Goal: Navigation & Orientation: Find specific page/section

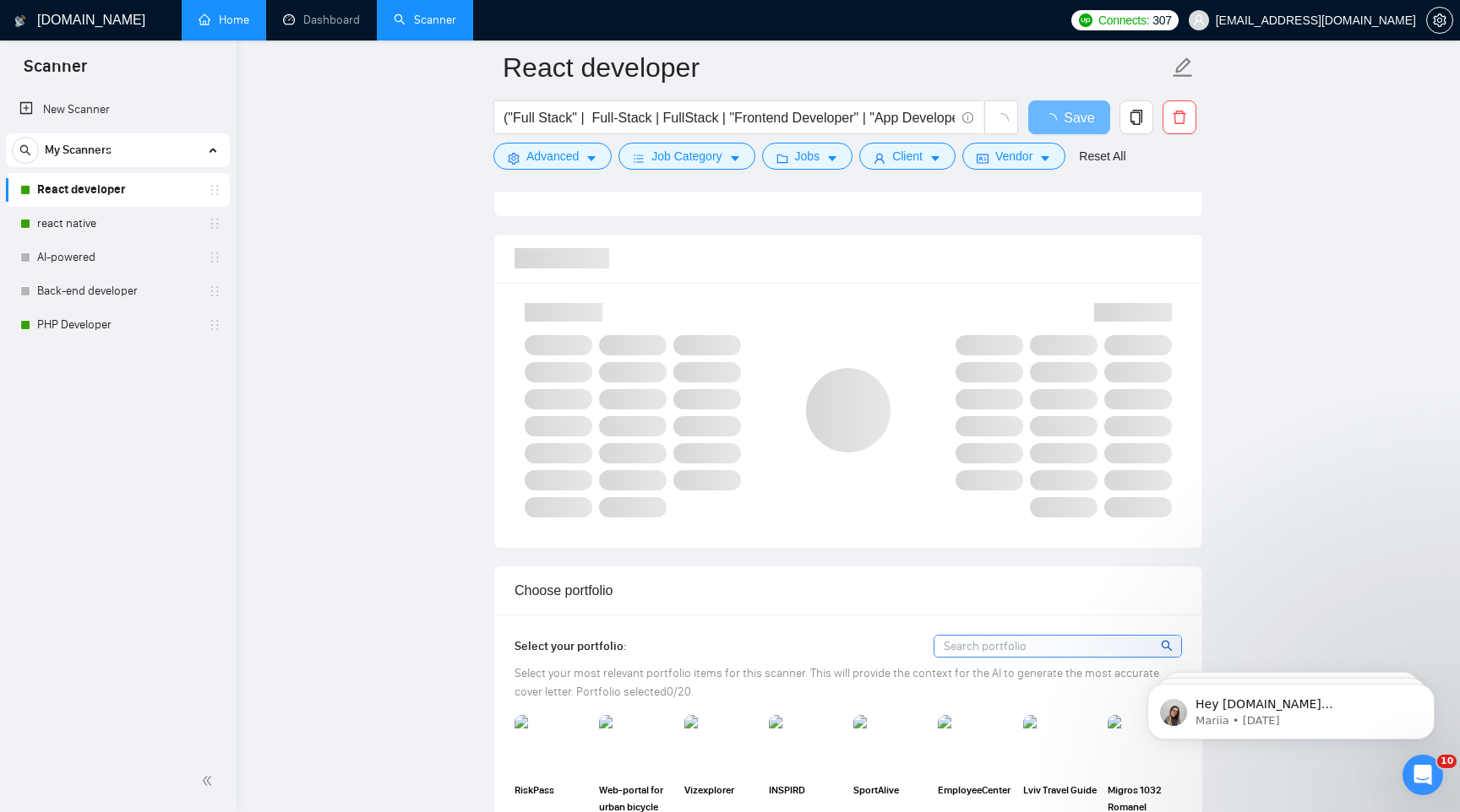
click at [233, 21] on link "Home" at bounding box center [223, 19] width 50 height 14
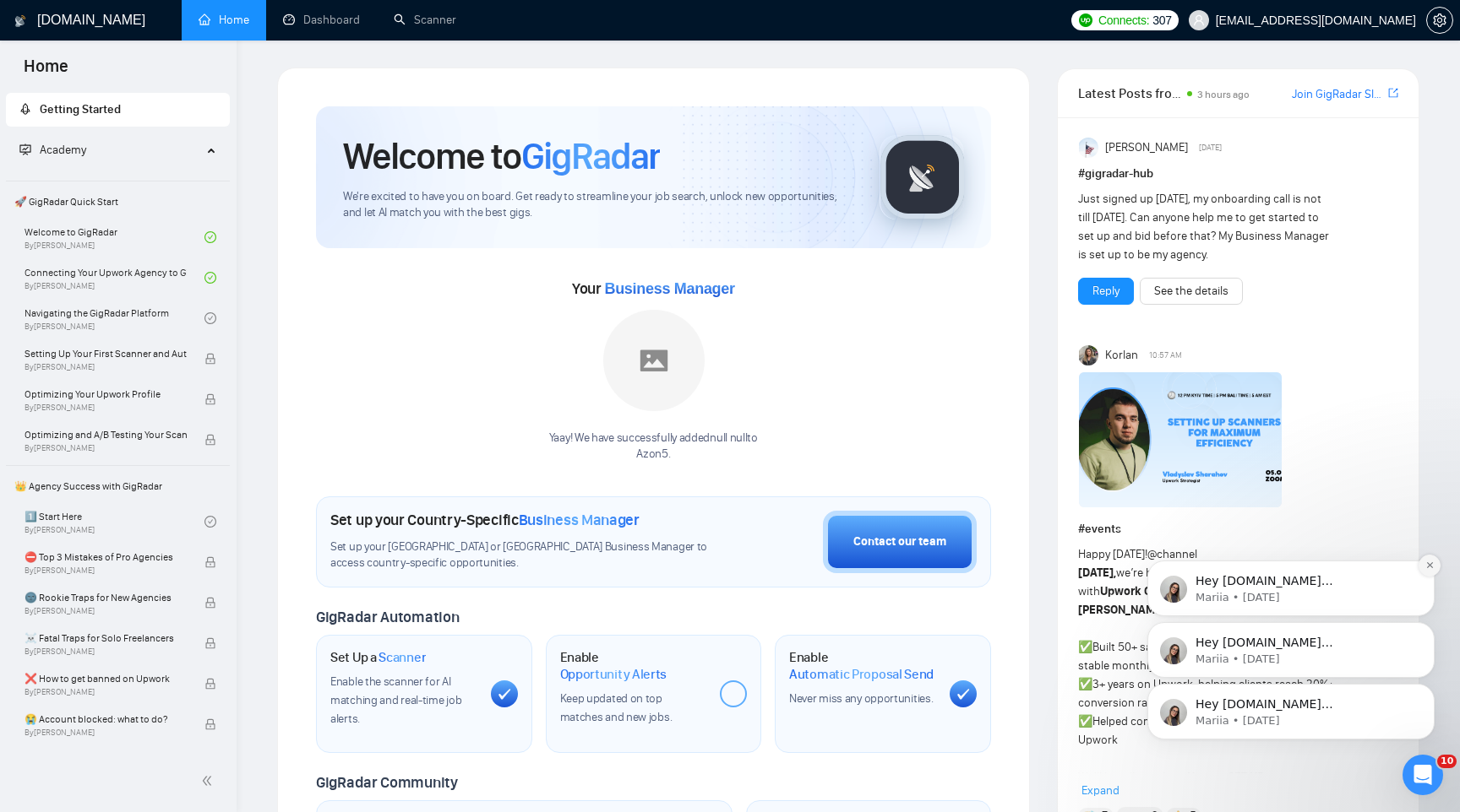
click at [1433, 571] on button "Dismiss notification" at bounding box center [1429, 565] width 22 height 22
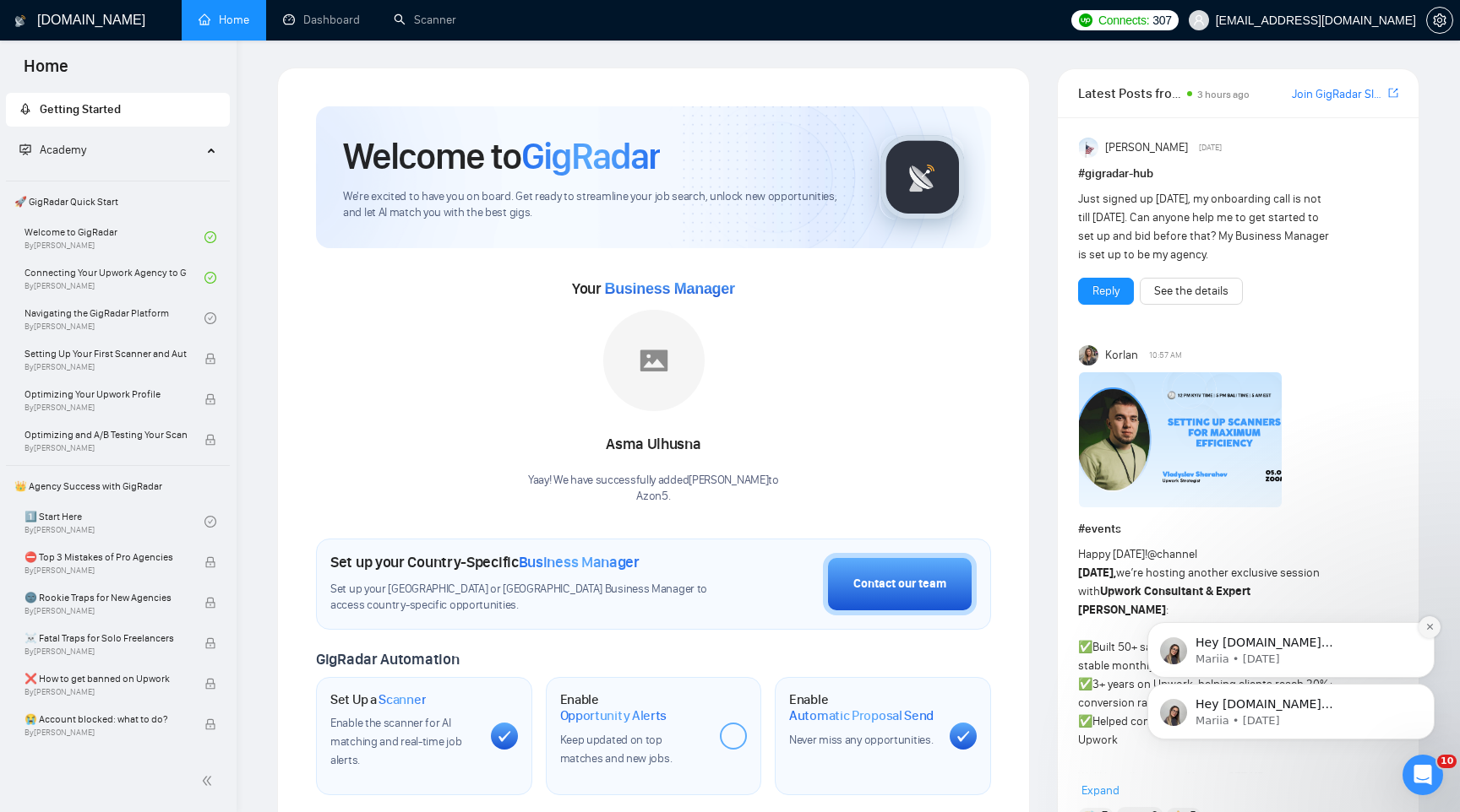
click at [1433, 631] on icon "Dismiss notification" at bounding box center [1429, 627] width 10 height 10
click at [1428, 686] on icon "Dismiss notification" at bounding box center [1429, 688] width 10 height 10
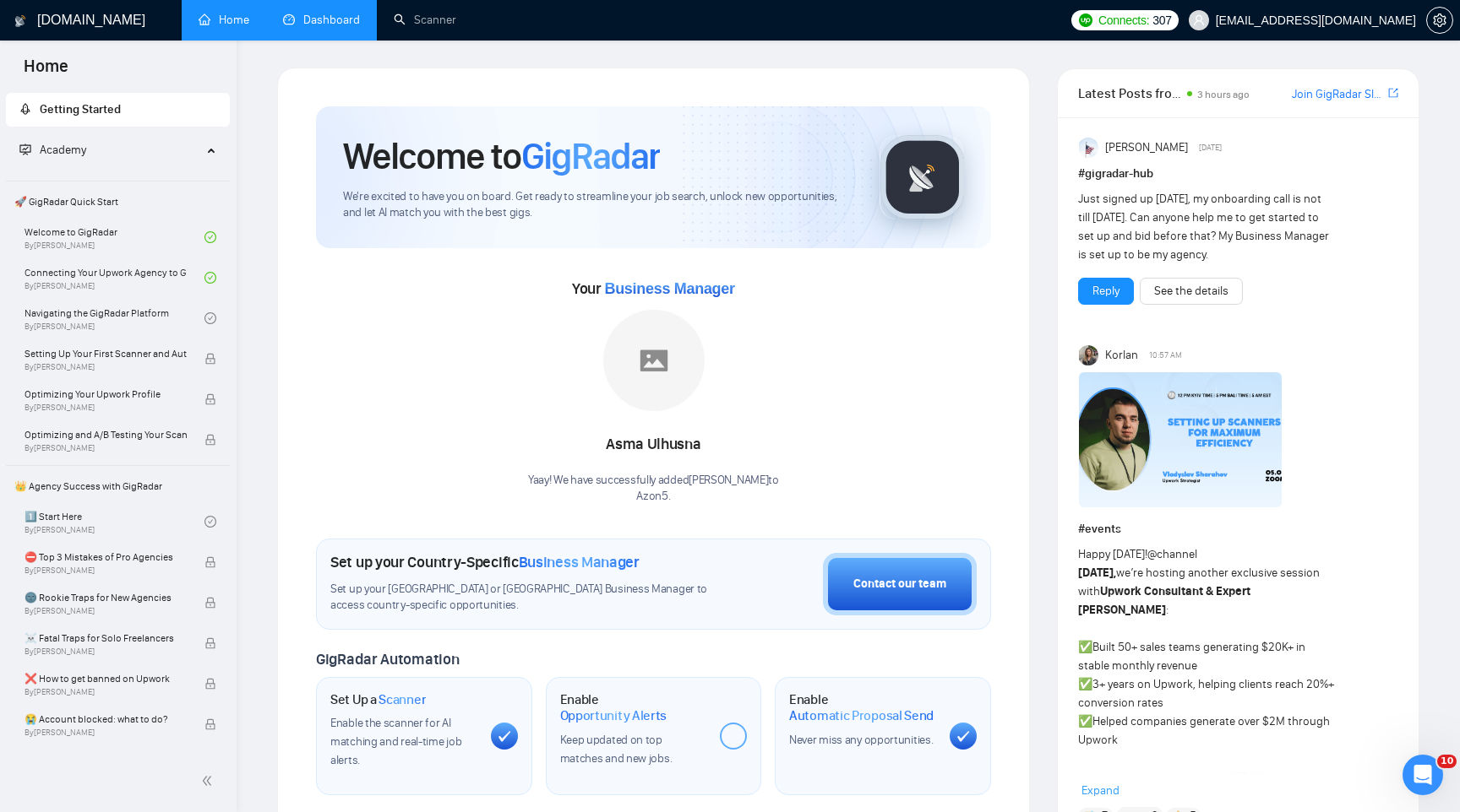
click at [312, 17] on link "Dashboard" at bounding box center [321, 19] width 77 height 14
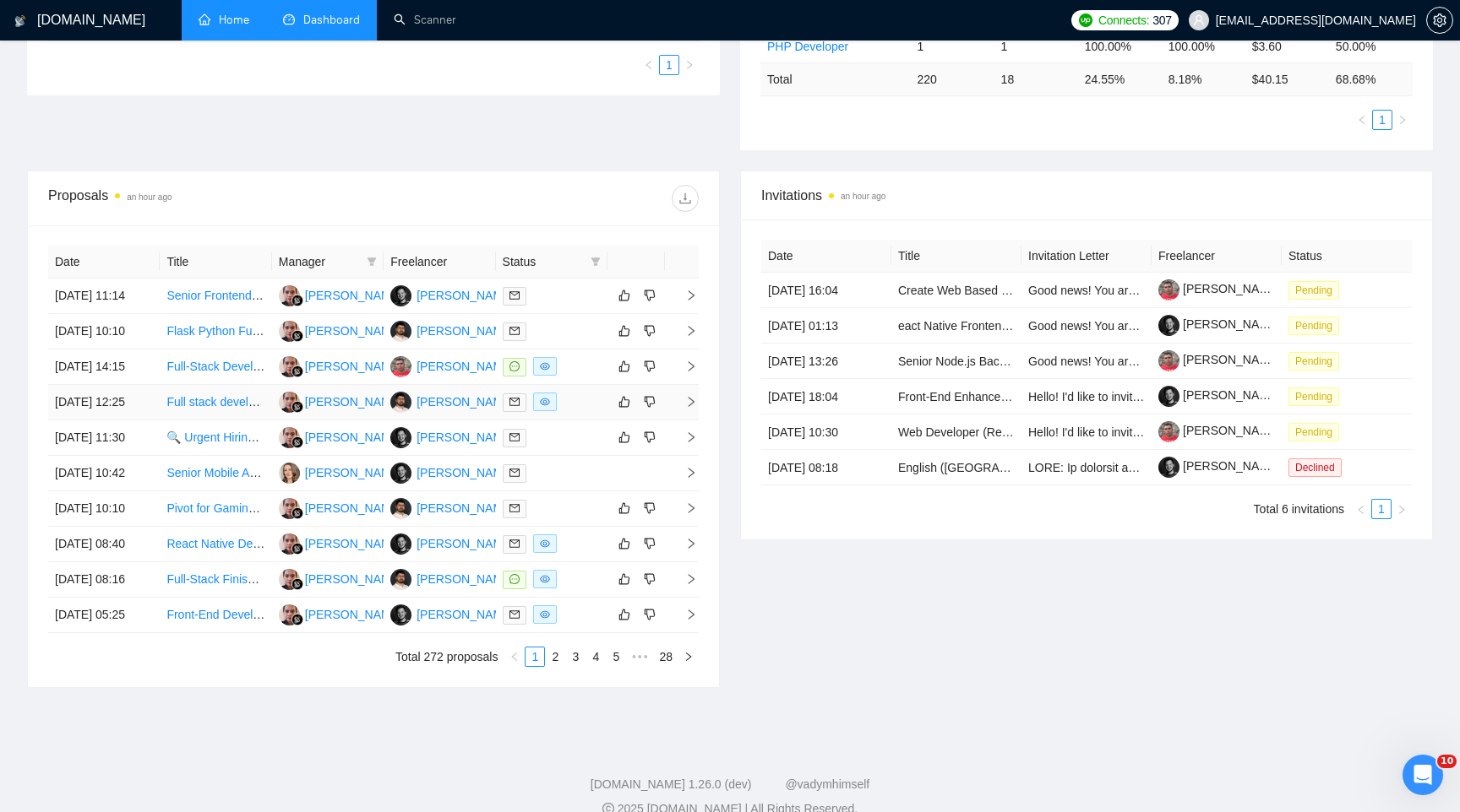
scroll to position [483, 0]
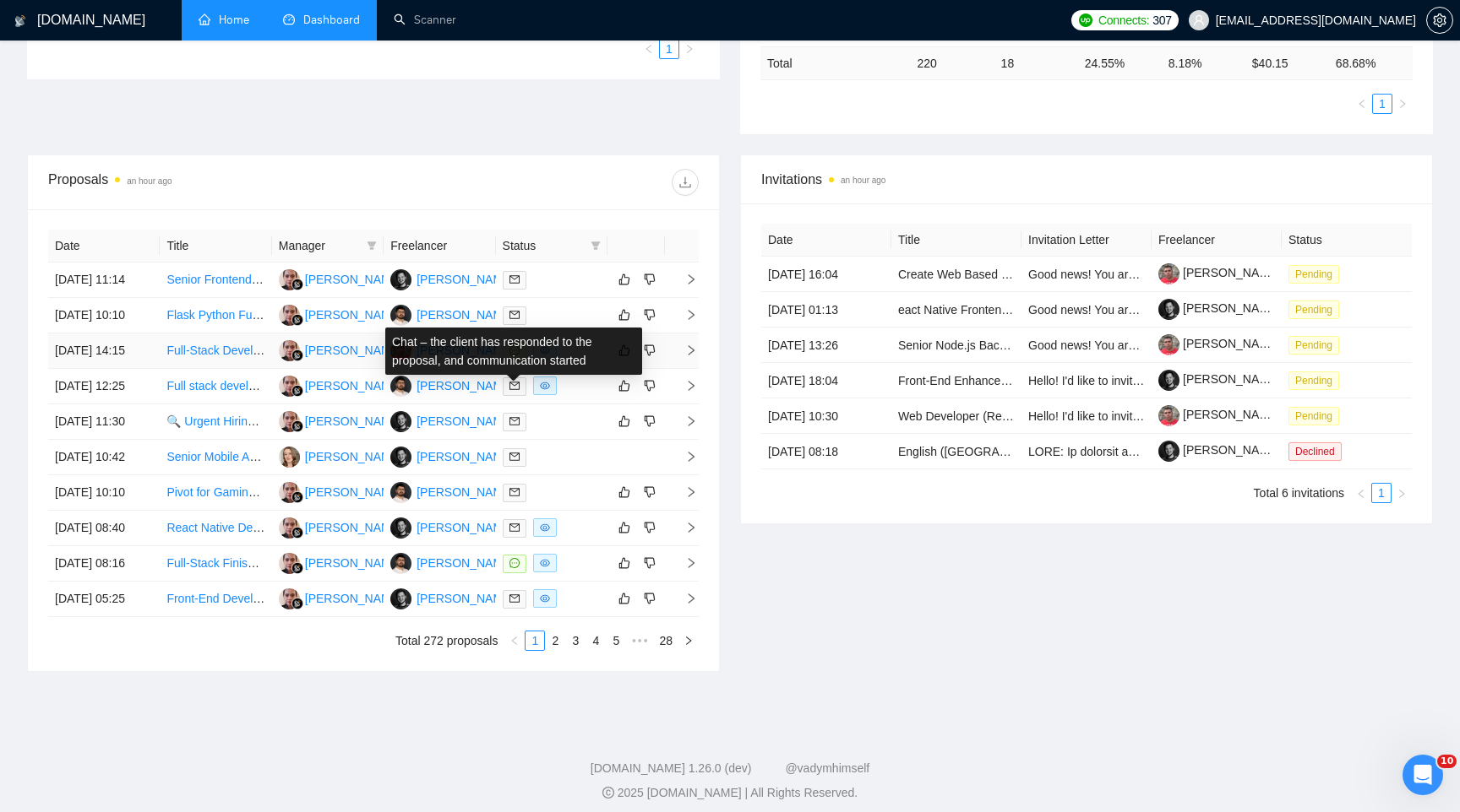
click at [514, 356] on icon "message" at bounding box center [514, 349] width 10 height 10
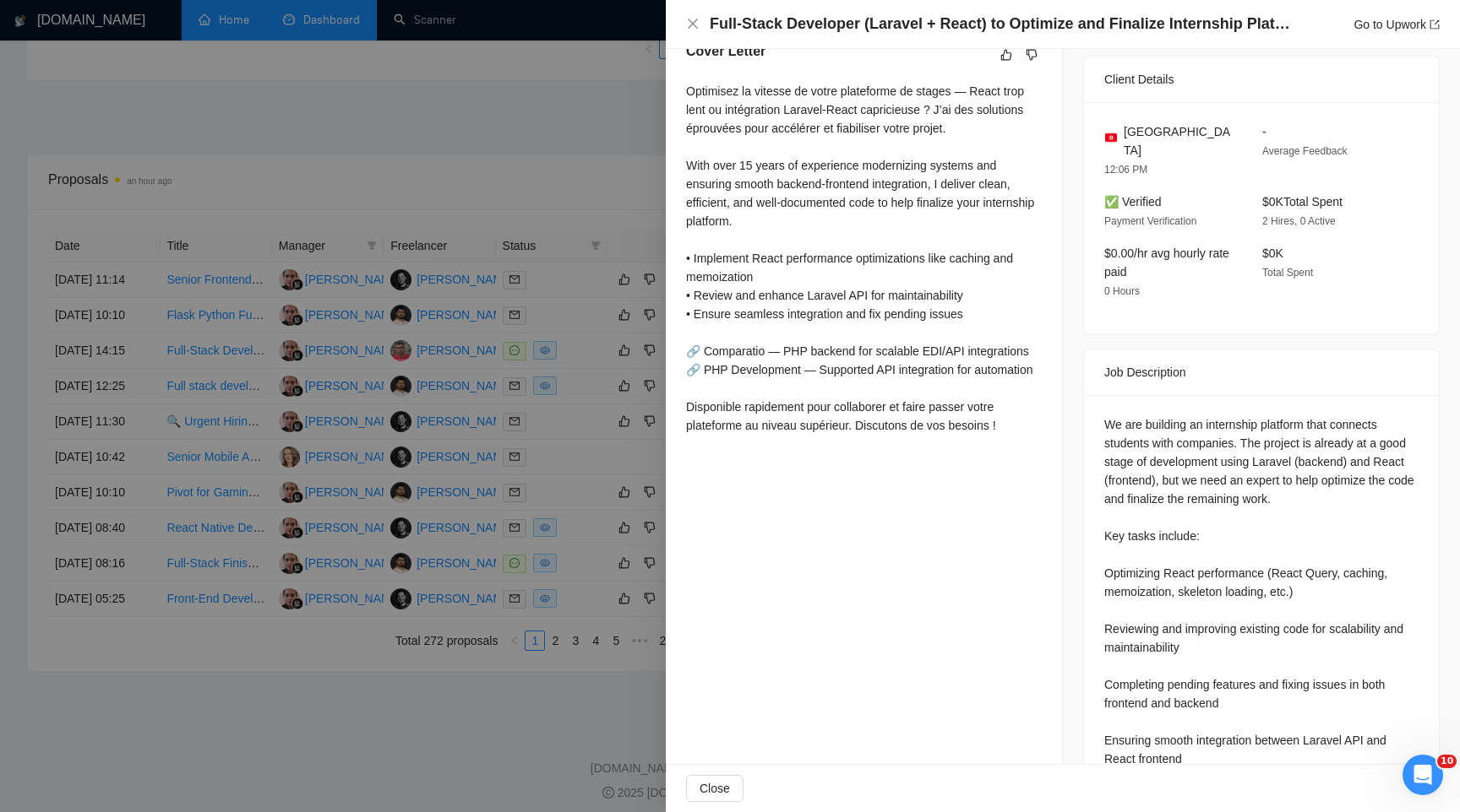
scroll to position [454, 0]
click at [560, 121] on div at bounding box center [730, 406] width 1460 height 812
